Goal: Find specific page/section: Find specific page/section

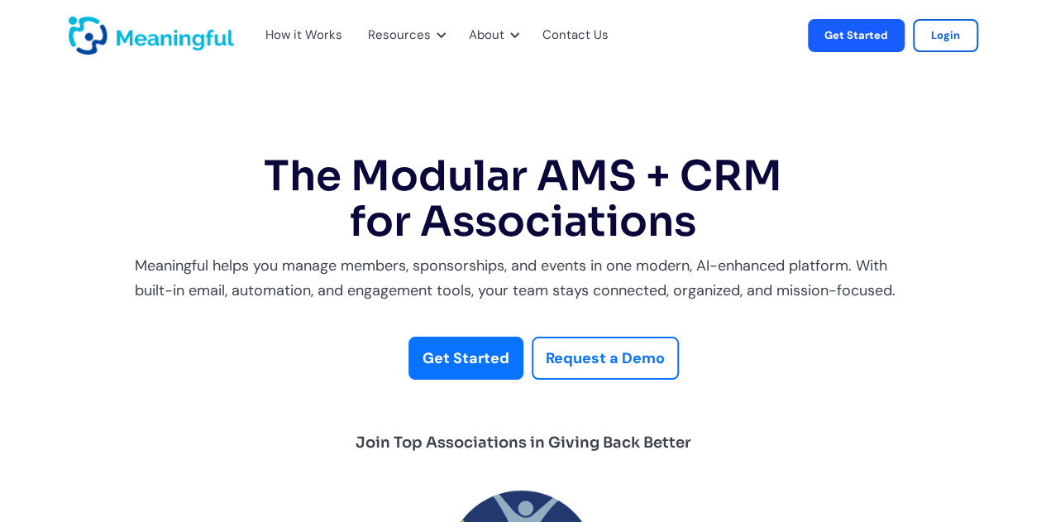
click at [86, 208] on section "The Modular AMS + CRM for Associations Meaningful helps you manage members, spo…" at bounding box center [523, 391] width 1046 height 540
click at [561, 28] on div "Contact Us" at bounding box center [576, 36] width 66 height 22
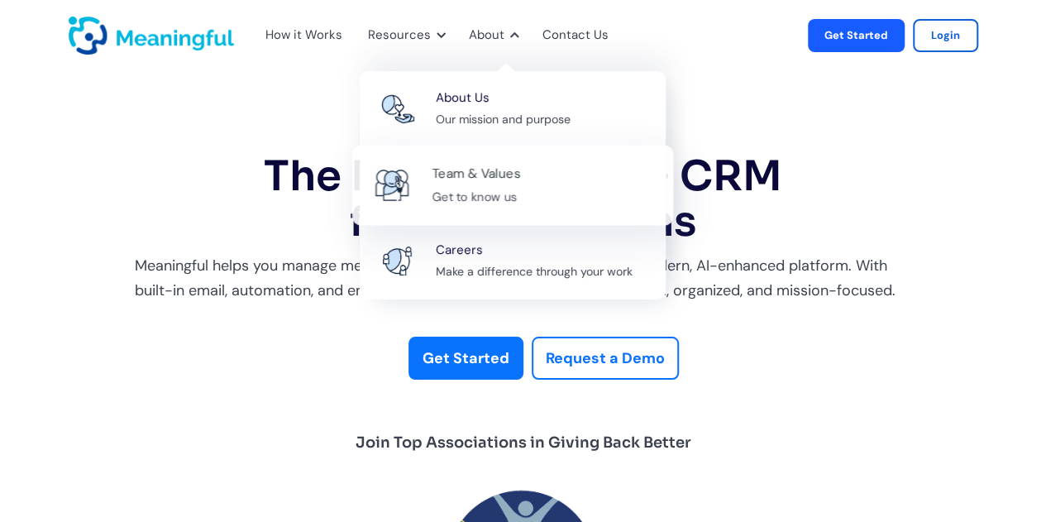
click at [470, 169] on div "Team & Values" at bounding box center [476, 174] width 89 height 22
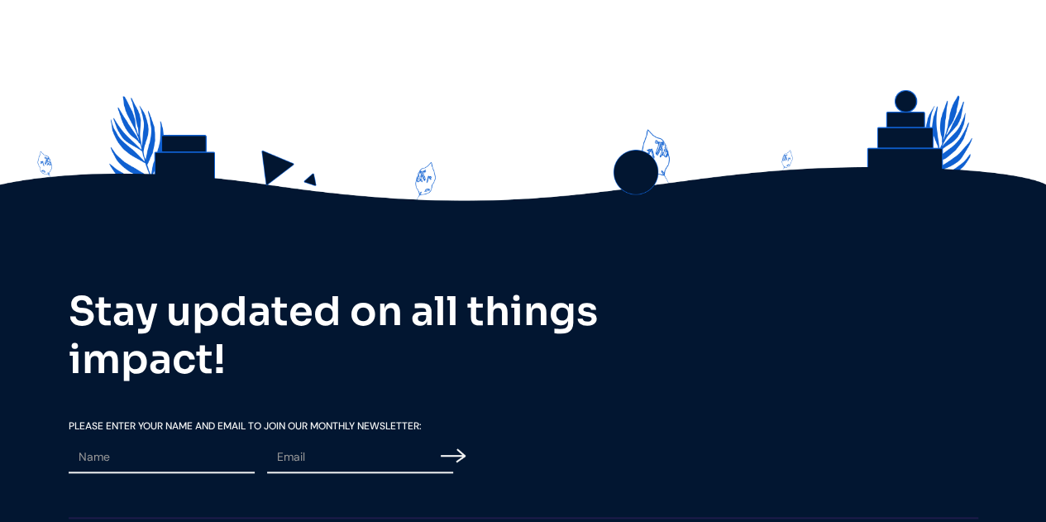
scroll to position [4020, 0]
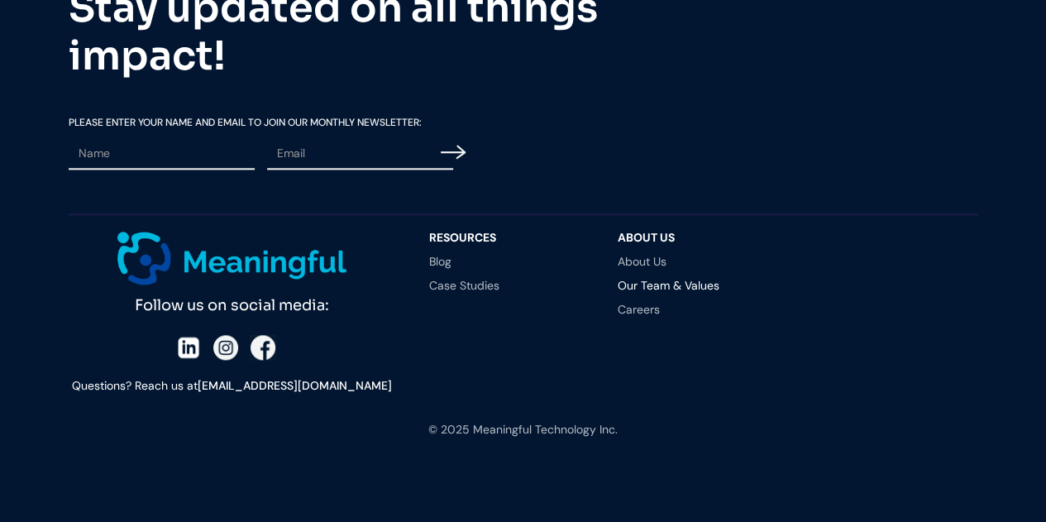
click at [213, 69] on h2 "Stay updated on all things impact!" at bounding box center [358, 31] width 579 height 95
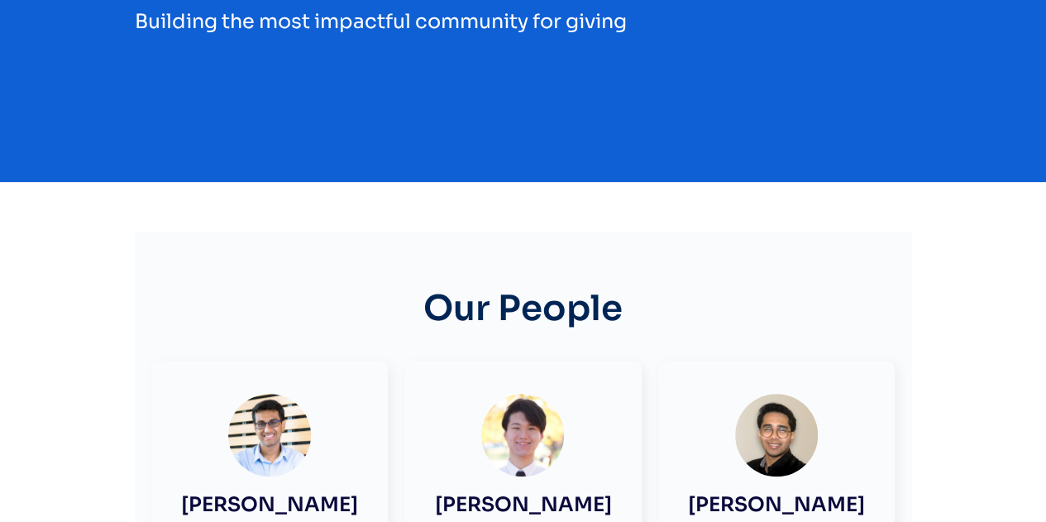
scroll to position [0, 0]
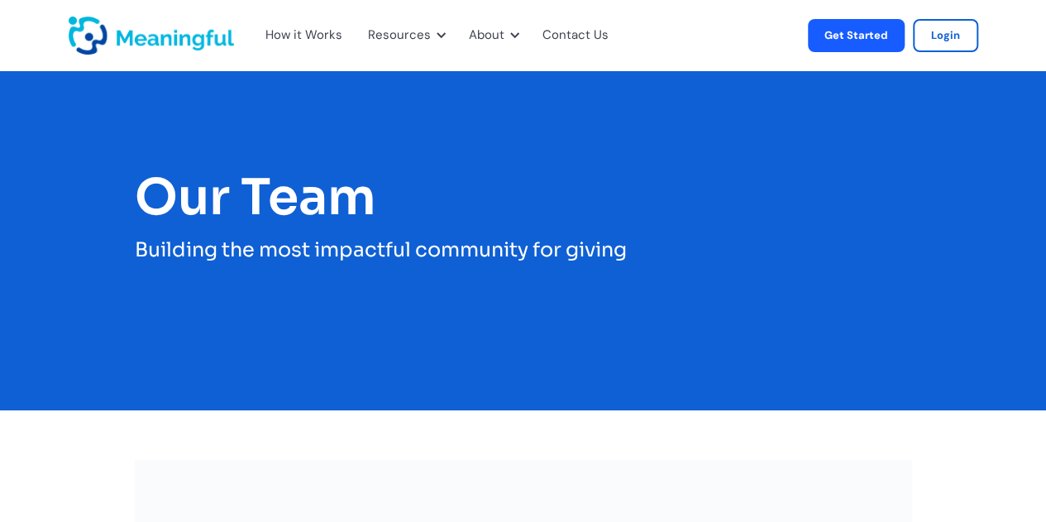
click at [201, 44] on img "home" at bounding box center [151, 36] width 165 height 38
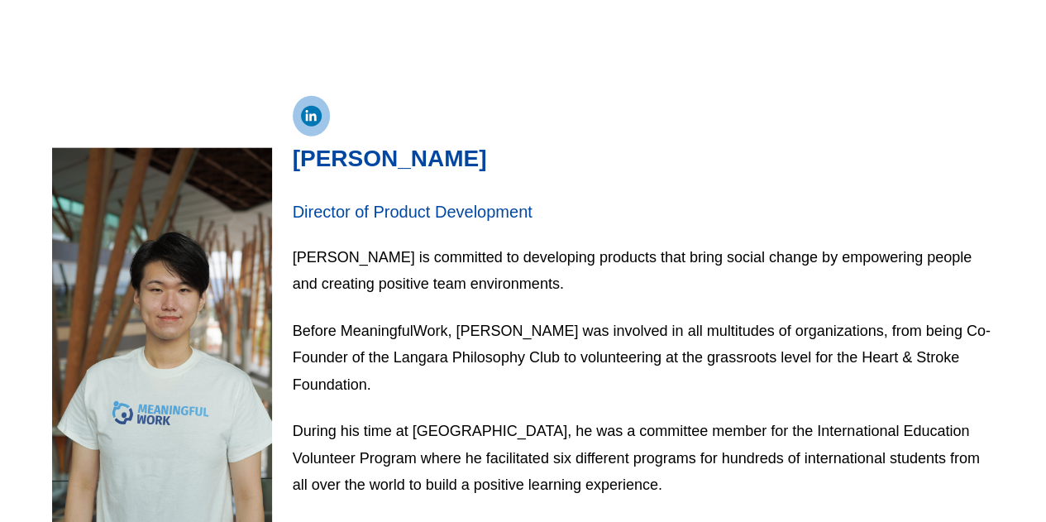
scroll to position [1997, 0]
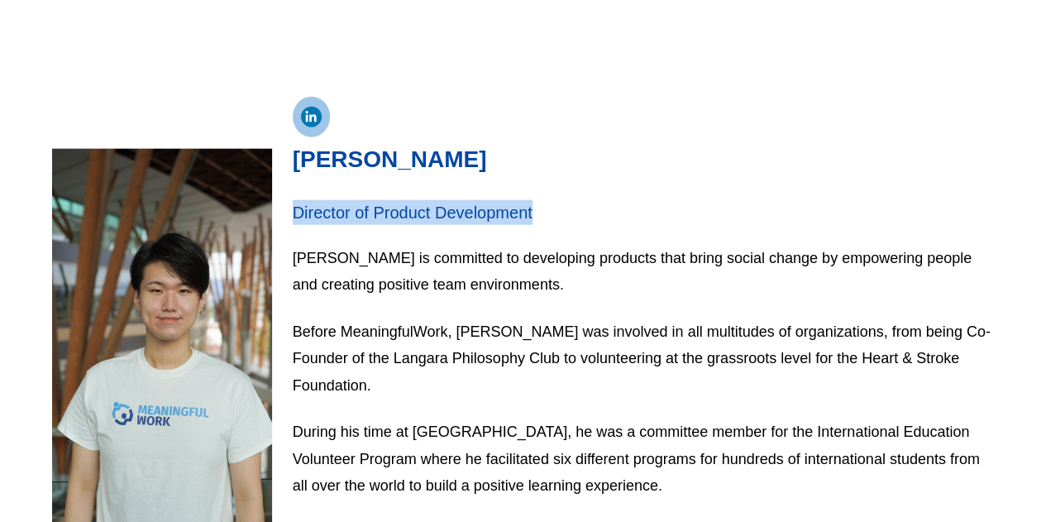
drag, startPoint x: 290, startPoint y: 206, endPoint x: 558, endPoint y: 215, distance: 269.0
click at [558, 215] on div "James Young Director of Product Development James is committed to developing pr…" at bounding box center [523, 345] width 943 height 496
copy span "Director of Product Development"
click at [387, 216] on span "Director of Product Development" at bounding box center [413, 212] width 240 height 18
drag, startPoint x: 387, startPoint y: 216, endPoint x: 457, endPoint y: 216, distance: 70.3
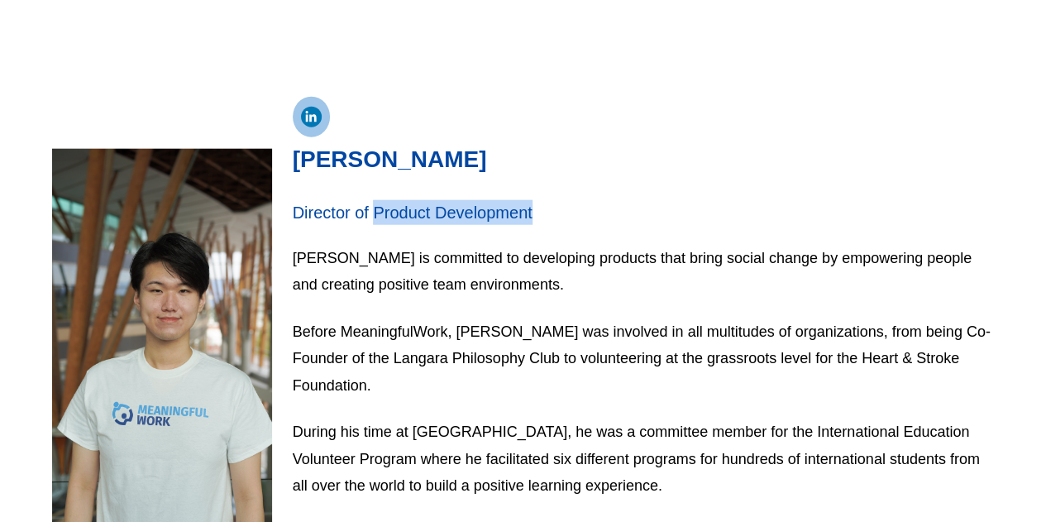
click at [457, 216] on span "Director of Product Development" at bounding box center [413, 212] width 240 height 18
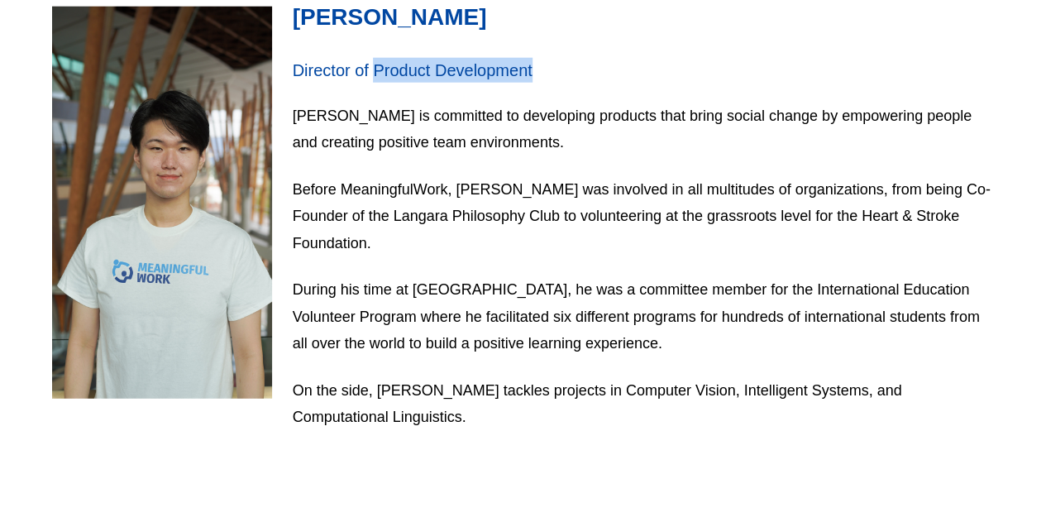
scroll to position [2140, 0]
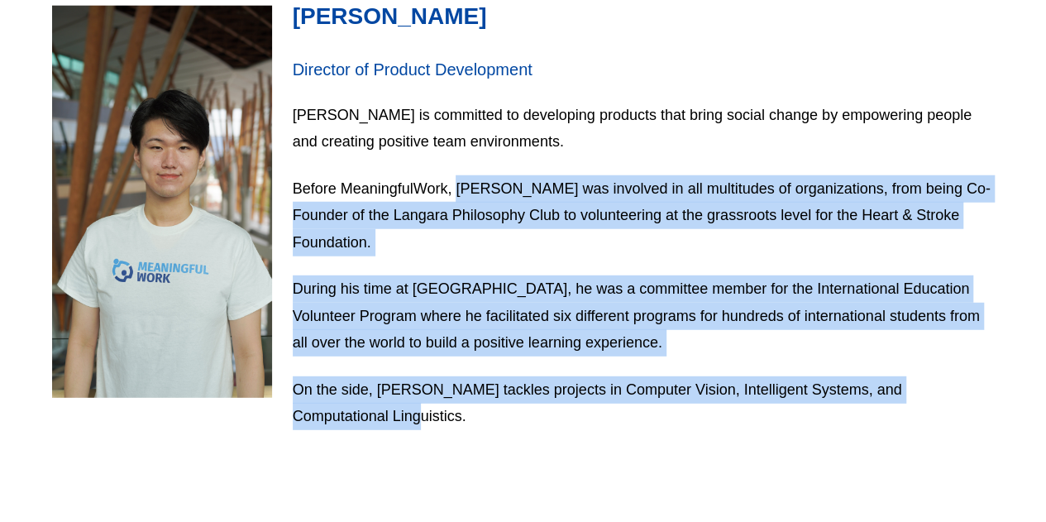
copy div "James was involved in all multitudes of organizations, from being Co-Founder of…"
drag, startPoint x: 458, startPoint y: 187, endPoint x: 485, endPoint y: 421, distance: 235.6
click at [485, 421] on div "James Young Director of Product Development James is committed to developing pr…" at bounding box center [644, 224] width 702 height 451
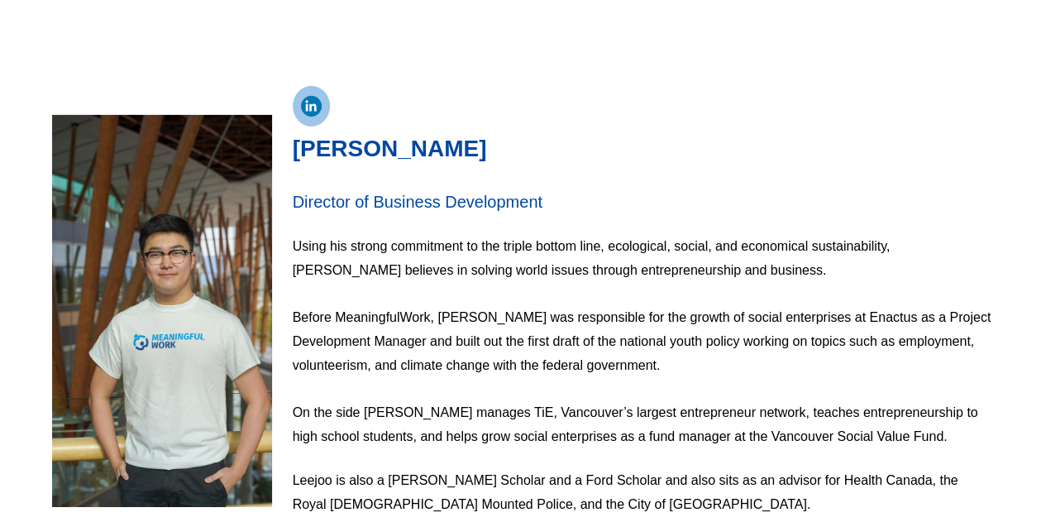
scroll to position [2635, 0]
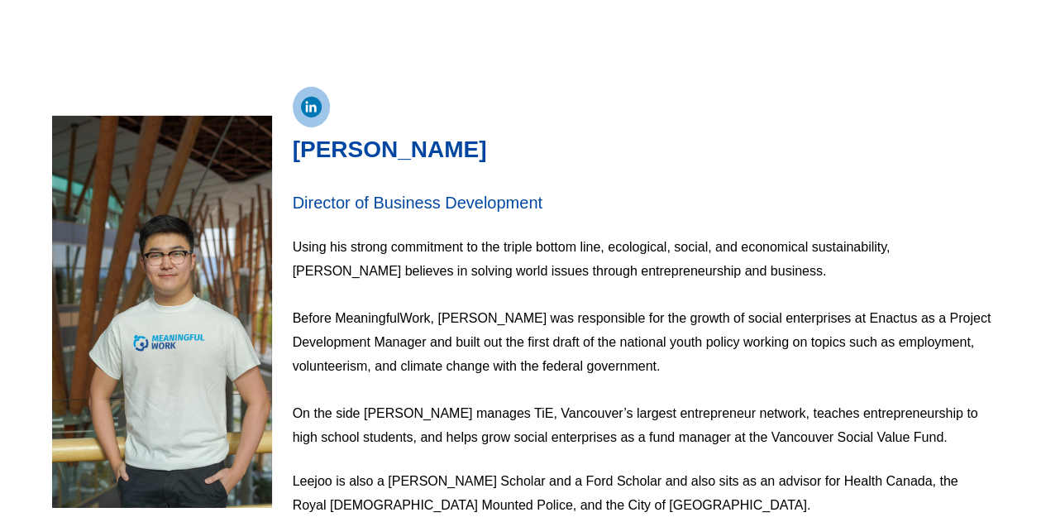
click at [326, 194] on span "Director of Business Development" at bounding box center [418, 203] width 250 height 18
drag, startPoint x: 326, startPoint y: 173, endPoint x: 509, endPoint y: 176, distance: 182.8
click at [509, 194] on span "Director of Business Development" at bounding box center [418, 203] width 250 height 18
copy span "Director of Business Development"
click at [362, 194] on span "Director of Business Development" at bounding box center [418, 203] width 250 height 18
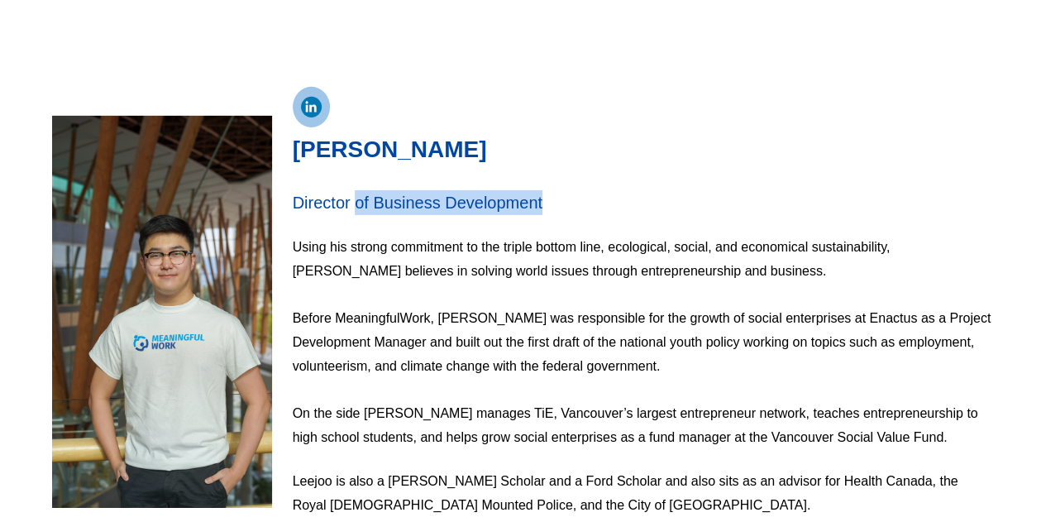
drag, startPoint x: 362, startPoint y: 179, endPoint x: 482, endPoint y: 183, distance: 120.0
click at [482, 194] on span "Director of Business Development" at bounding box center [418, 203] width 250 height 18
click at [328, 194] on span "Director of Business Development" at bounding box center [418, 203] width 250 height 18
drag, startPoint x: 328, startPoint y: 176, endPoint x: 528, endPoint y: 176, distance: 199.4
click at [528, 194] on span "Director of Business Development" at bounding box center [418, 203] width 250 height 18
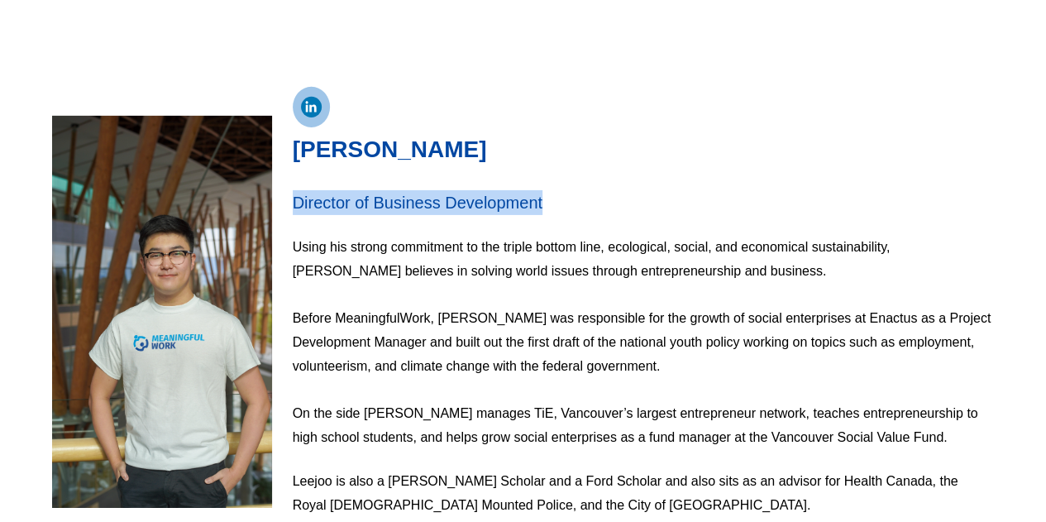
copy span "Director of Business Development"
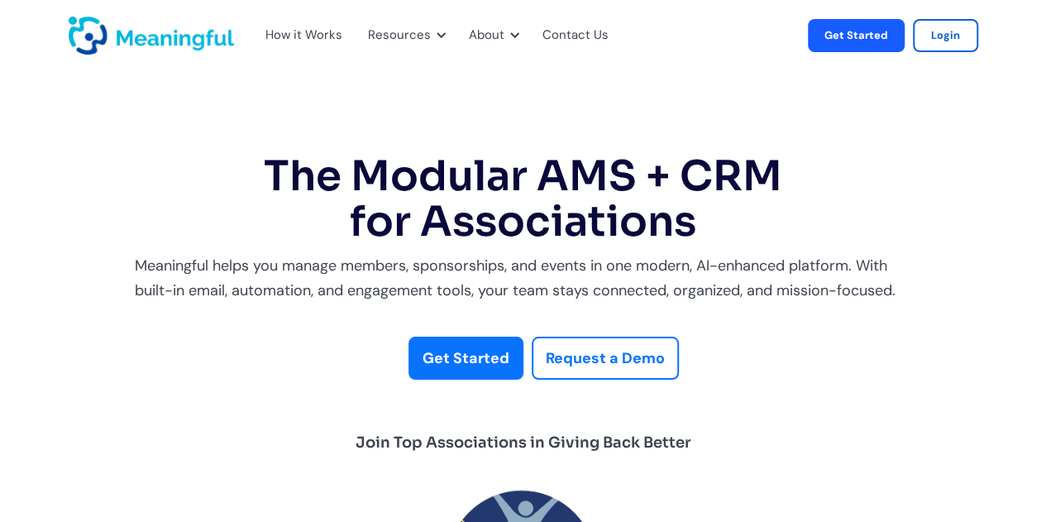
click at [400, 290] on div "Meaningful helps you manage members, sponsorships, and events in one modern, AI…" at bounding box center [524, 278] width 778 height 50
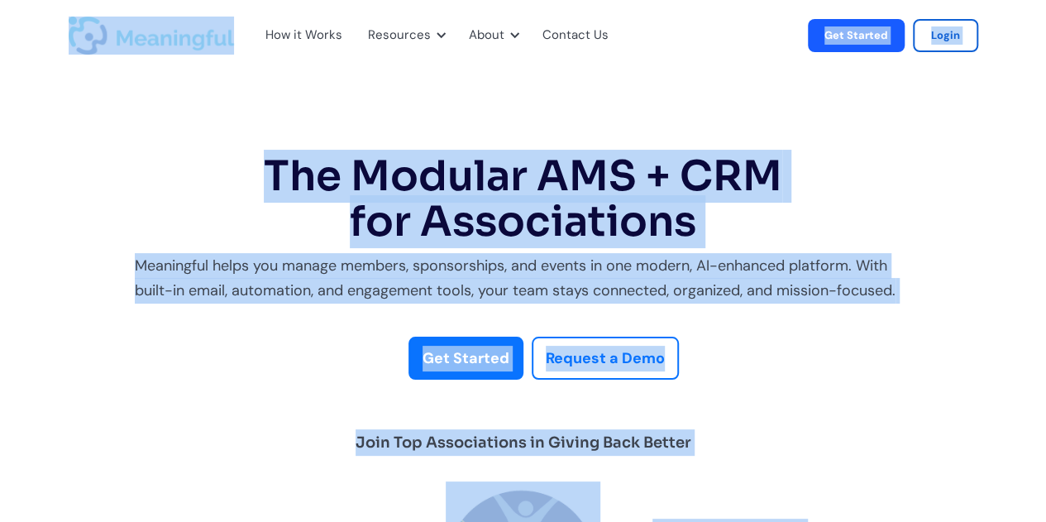
copy body "How it Works Resources Blog Learn purposeful tips and tricks Case Studies See o…"
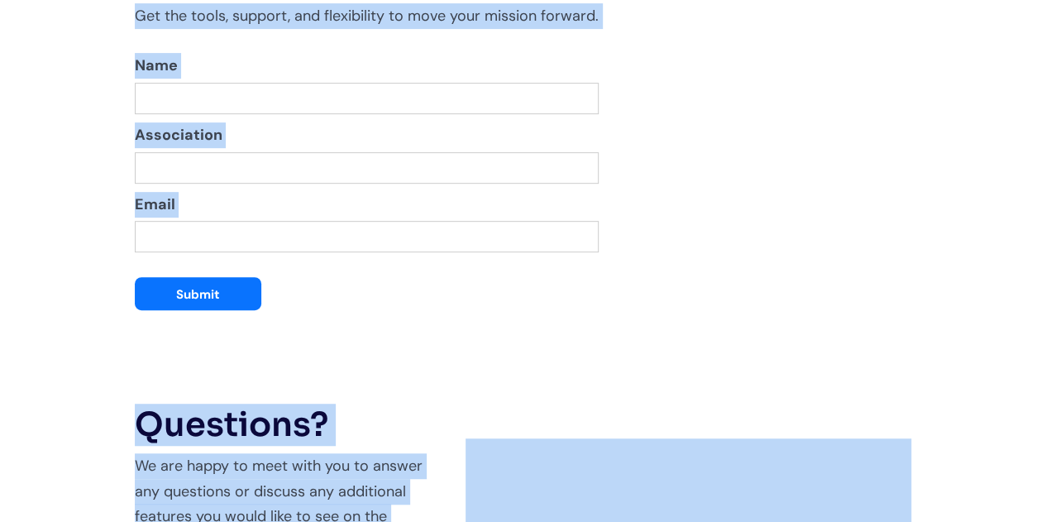
scroll to position [3466, 0]
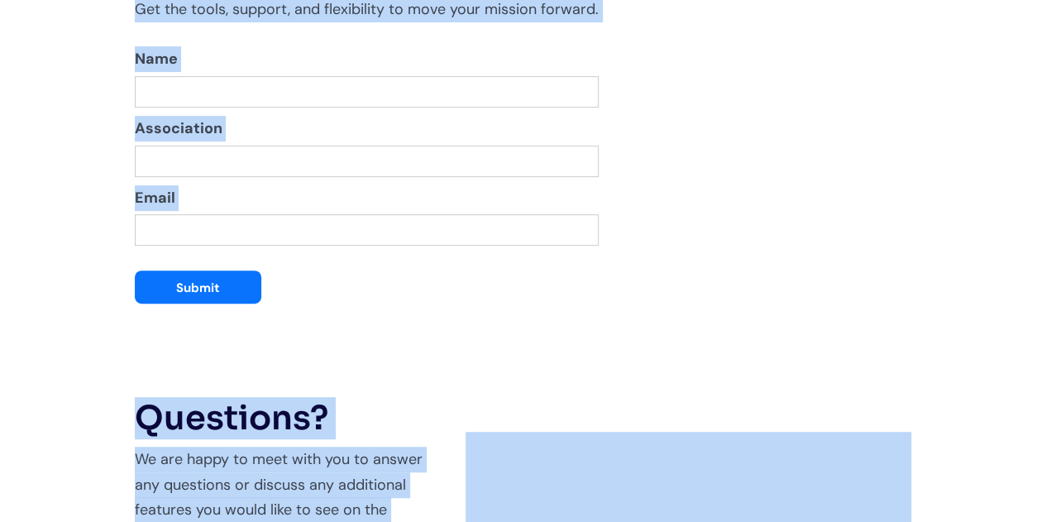
click at [456, 284] on form "Name Association Email Submit" at bounding box center [367, 174] width 464 height 257
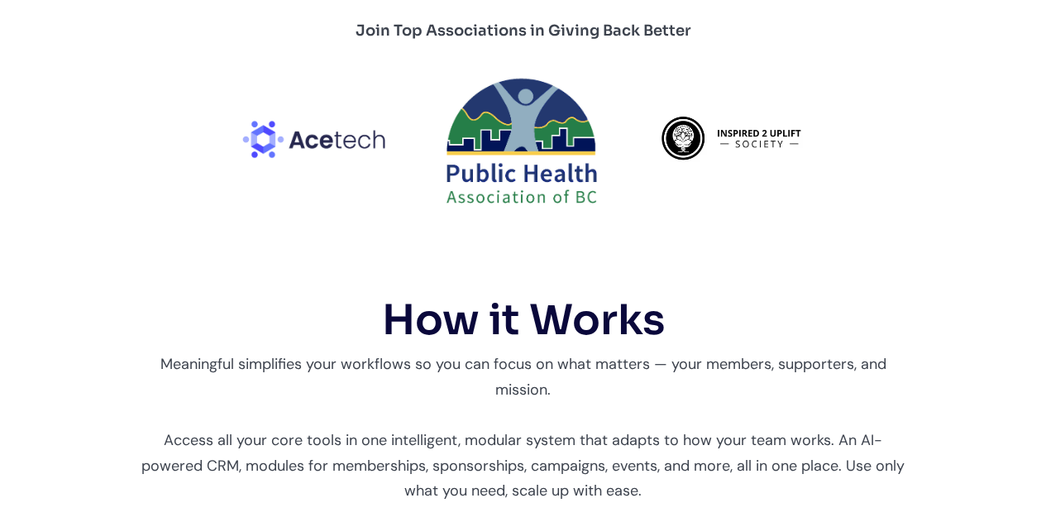
scroll to position [225, 0]
